Goal: Task Accomplishment & Management: Use online tool/utility

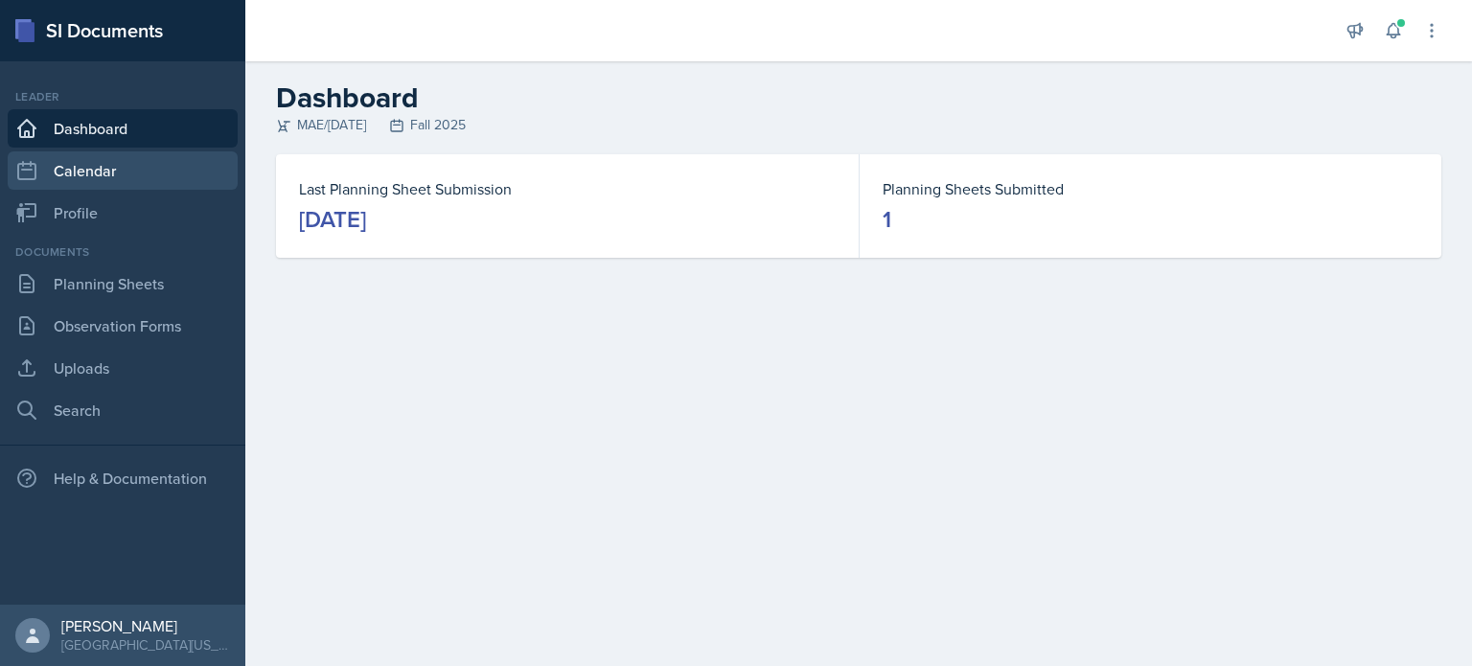
click at [53, 161] on link "Calendar" at bounding box center [123, 170] width 230 height 38
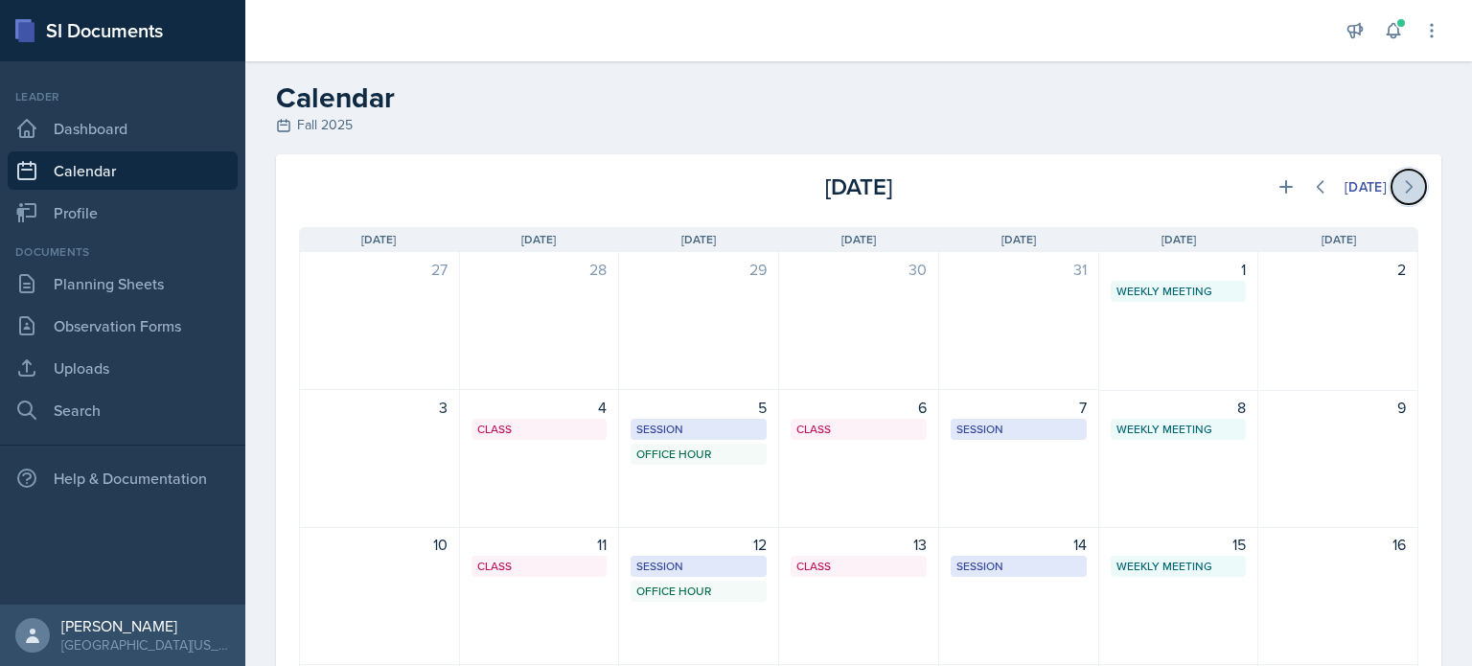
click at [1399, 196] on icon at bounding box center [1408, 186] width 19 height 19
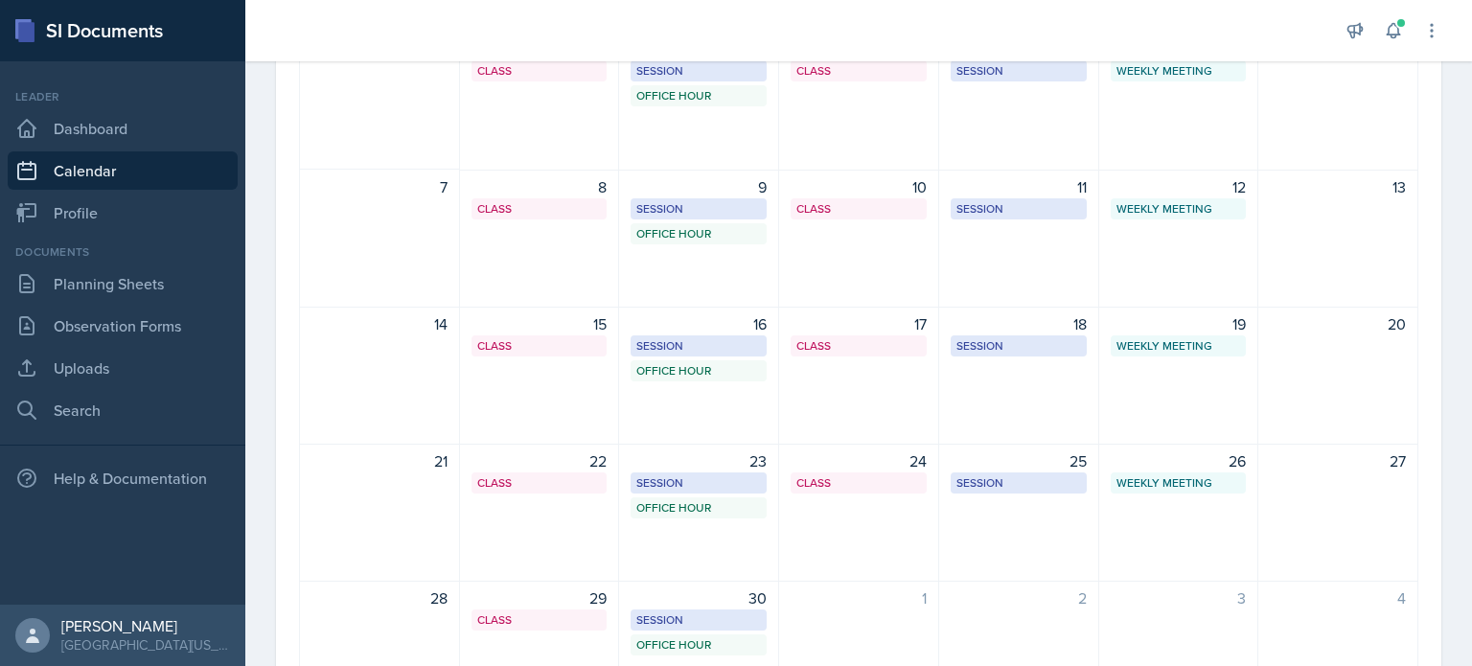
scroll to position [54, 0]
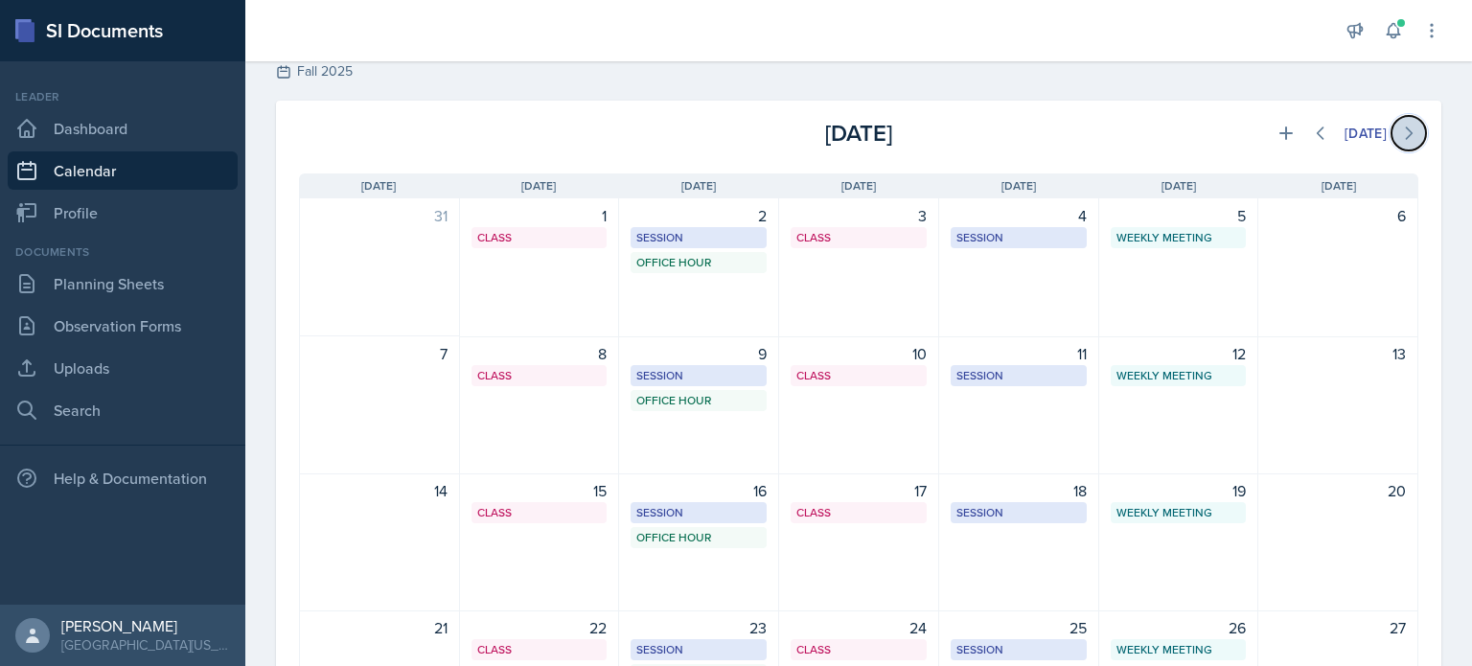
click at [1403, 139] on icon at bounding box center [1408, 133] width 19 height 19
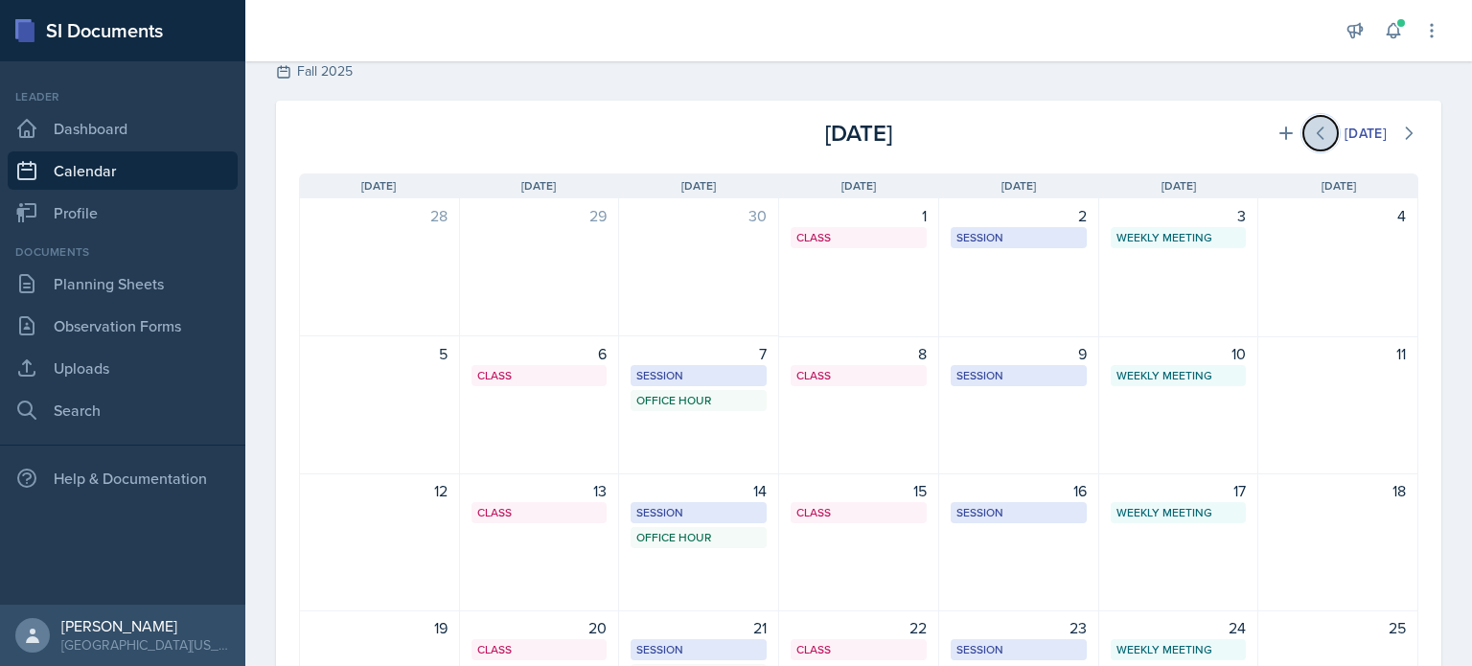
click at [1304, 133] on button at bounding box center [1321, 133] width 35 height 35
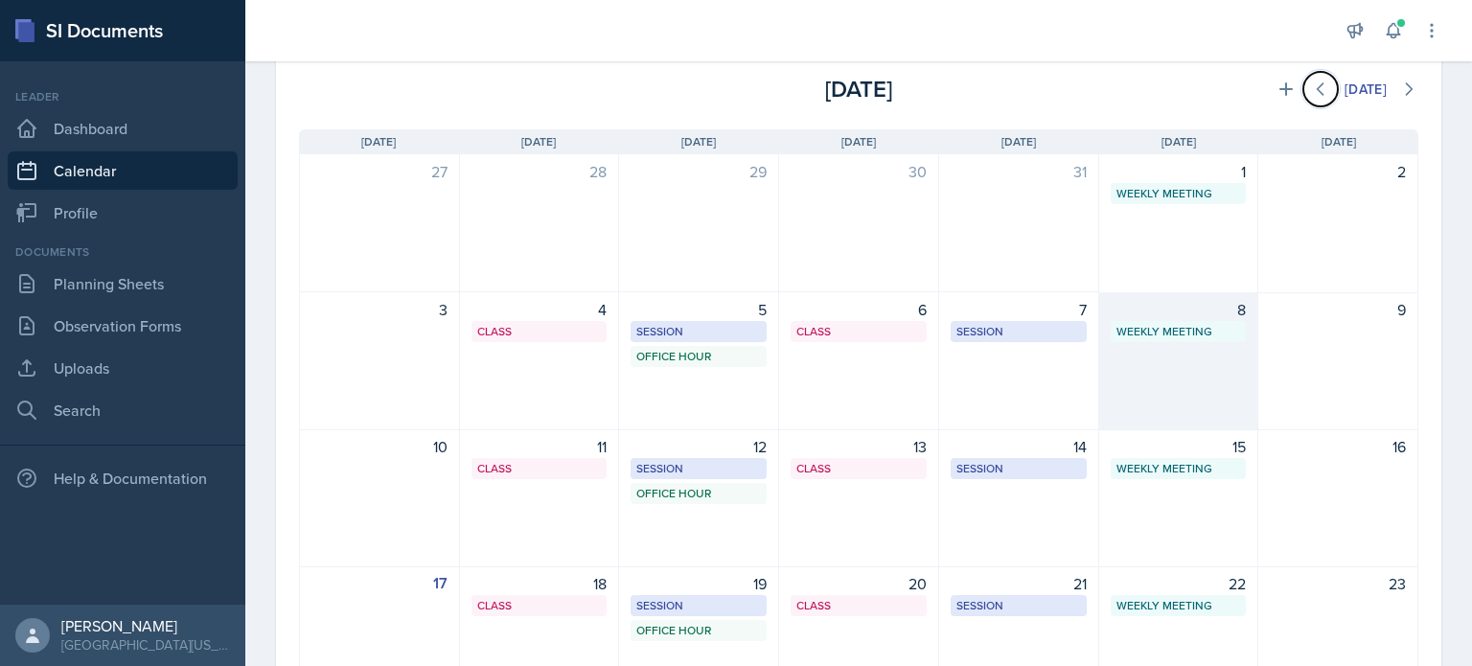
scroll to position [245, 0]
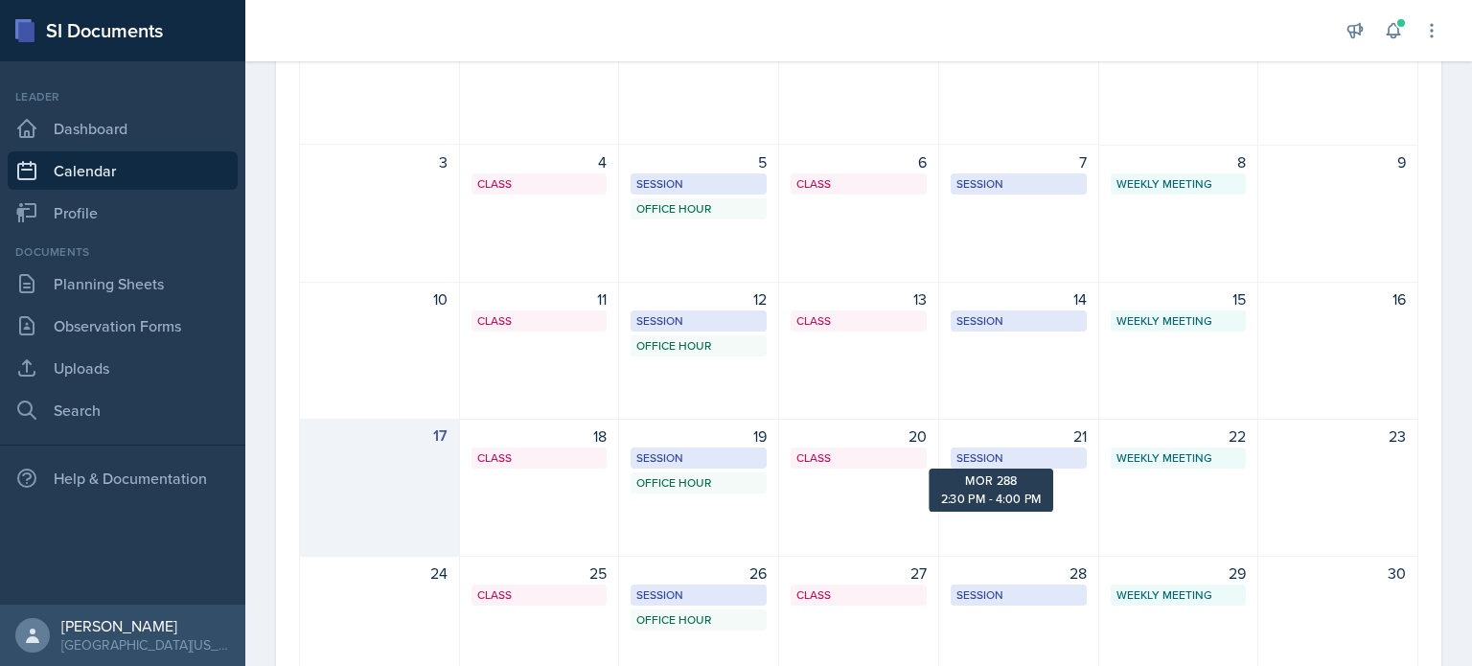
drag, startPoint x: 380, startPoint y: 438, endPoint x: 329, endPoint y: 7, distance: 434.3
click at [380, 438] on div "17" at bounding box center [380, 436] width 136 height 23
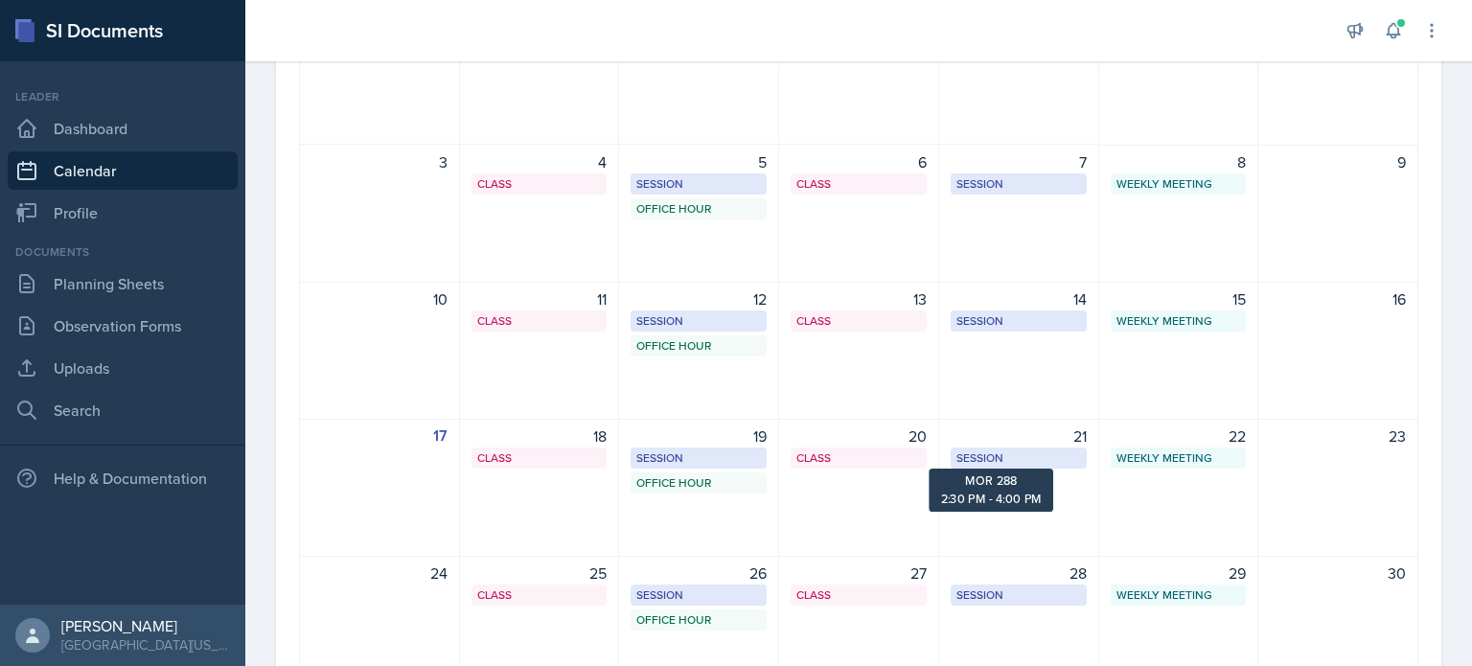
click at [0, 0] on div at bounding box center [0, 0] width 0 height 0
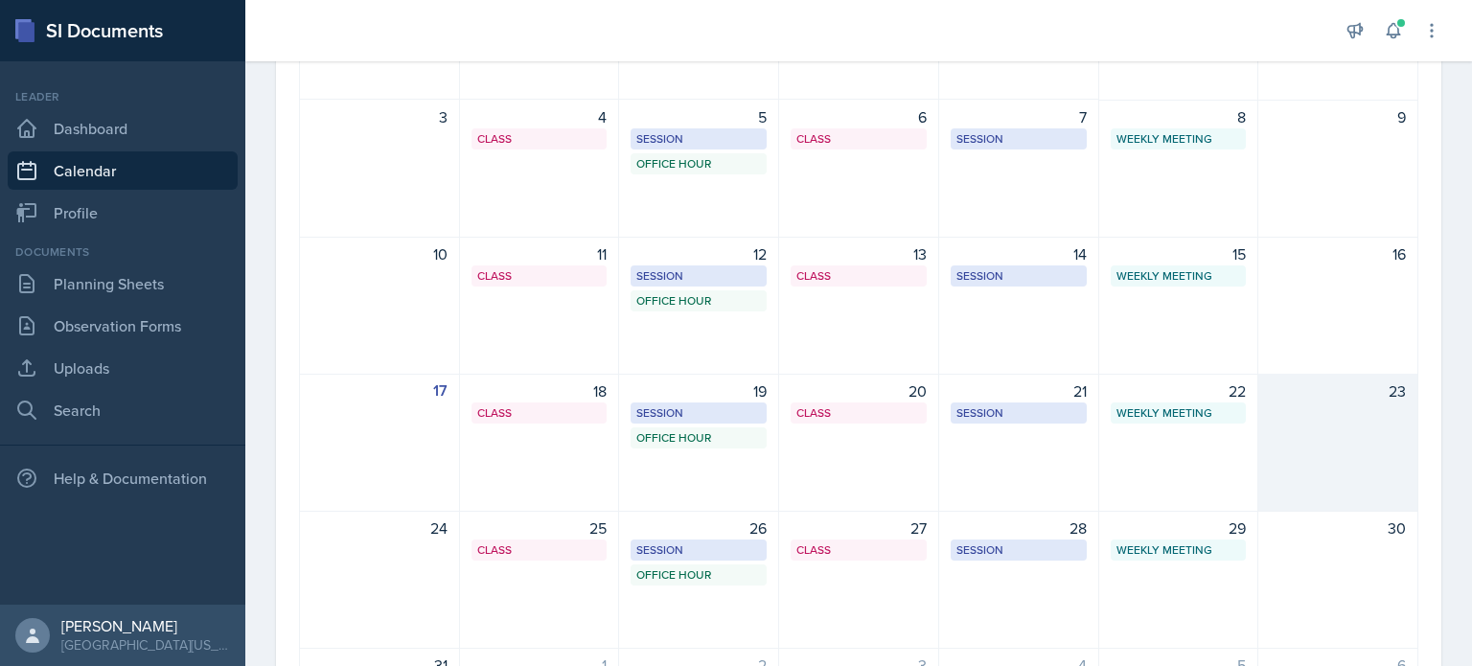
scroll to position [0, 0]
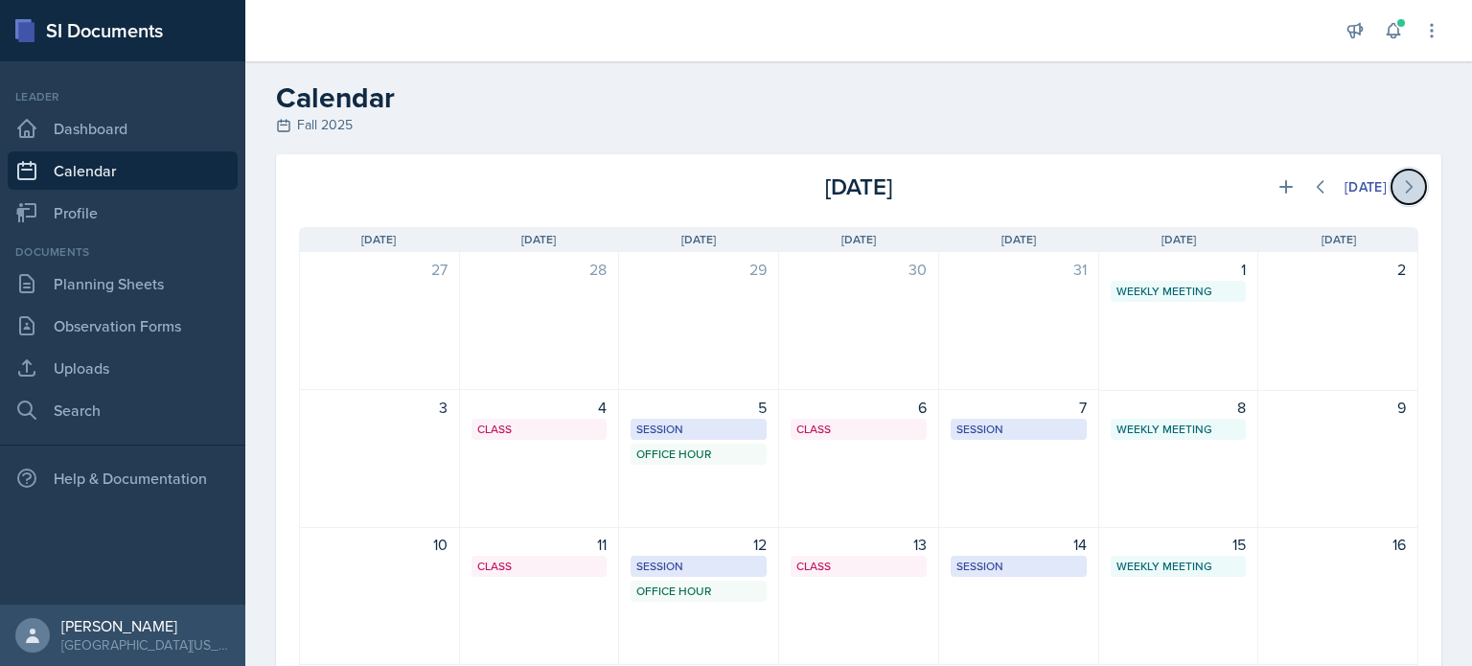
click at [1399, 195] on icon at bounding box center [1408, 186] width 19 height 19
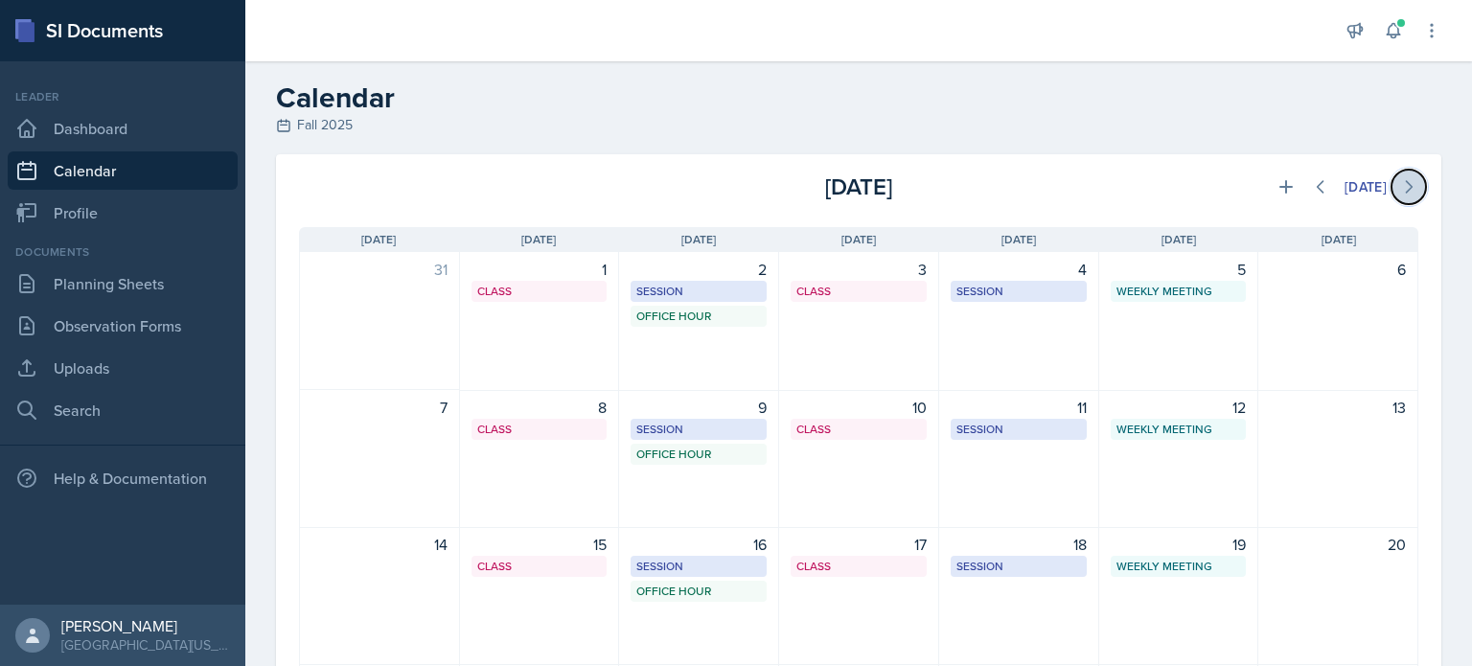
click at [1399, 195] on icon at bounding box center [1408, 186] width 19 height 19
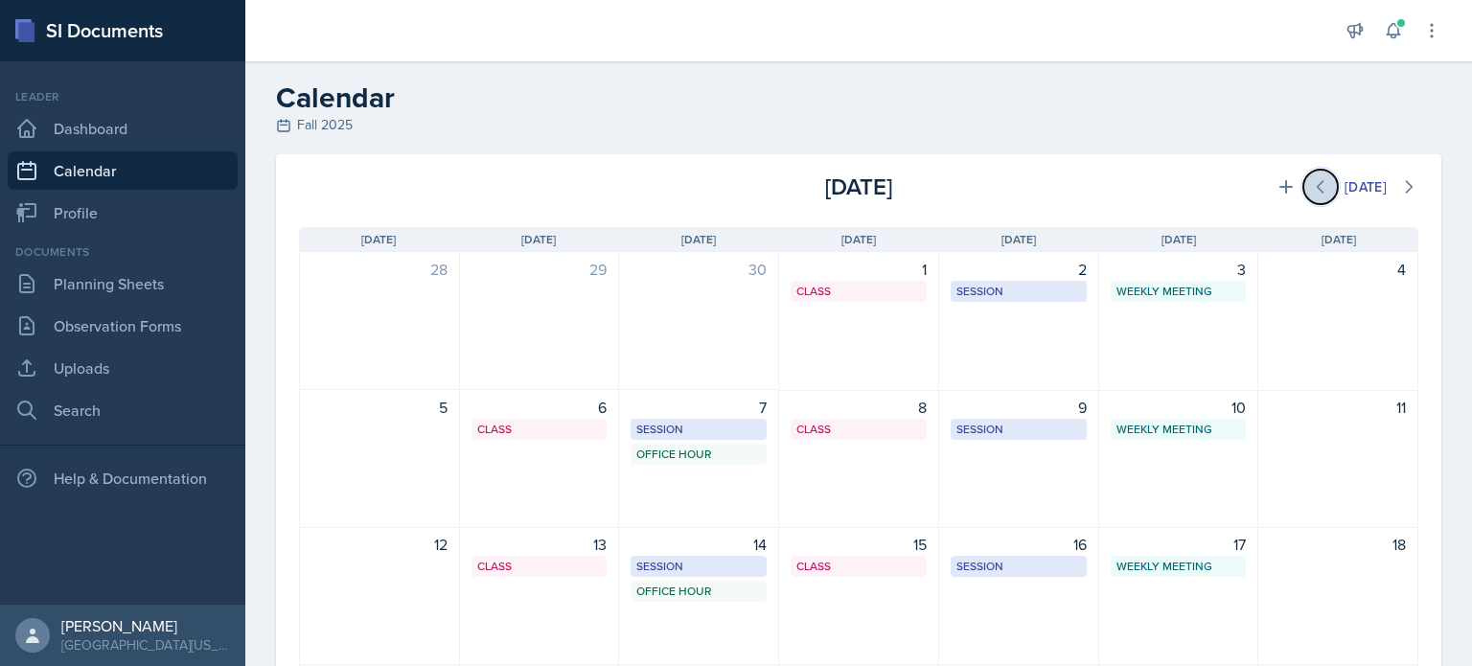
click at [1316, 178] on button at bounding box center [1321, 187] width 35 height 35
click at [1311, 183] on icon at bounding box center [1320, 186] width 19 height 19
click at [1392, 197] on button at bounding box center [1409, 187] width 35 height 35
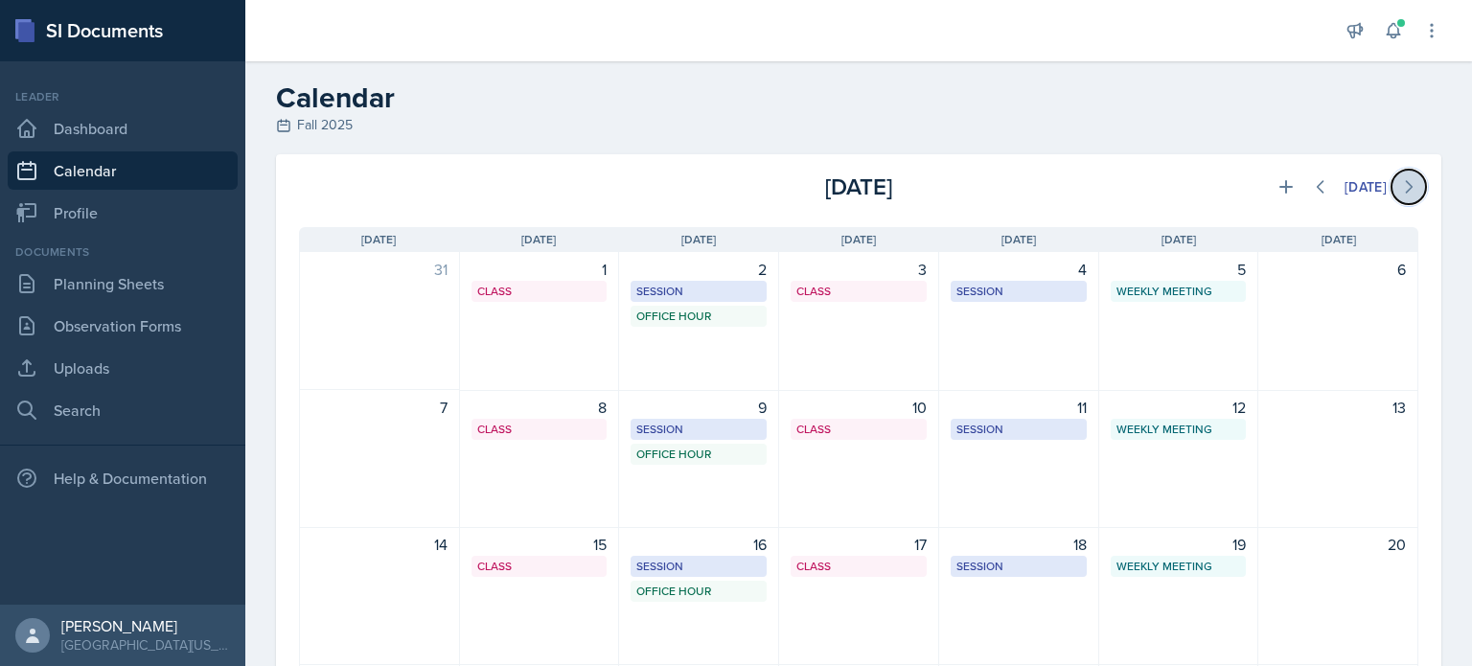
click at [1392, 197] on button at bounding box center [1409, 187] width 35 height 35
